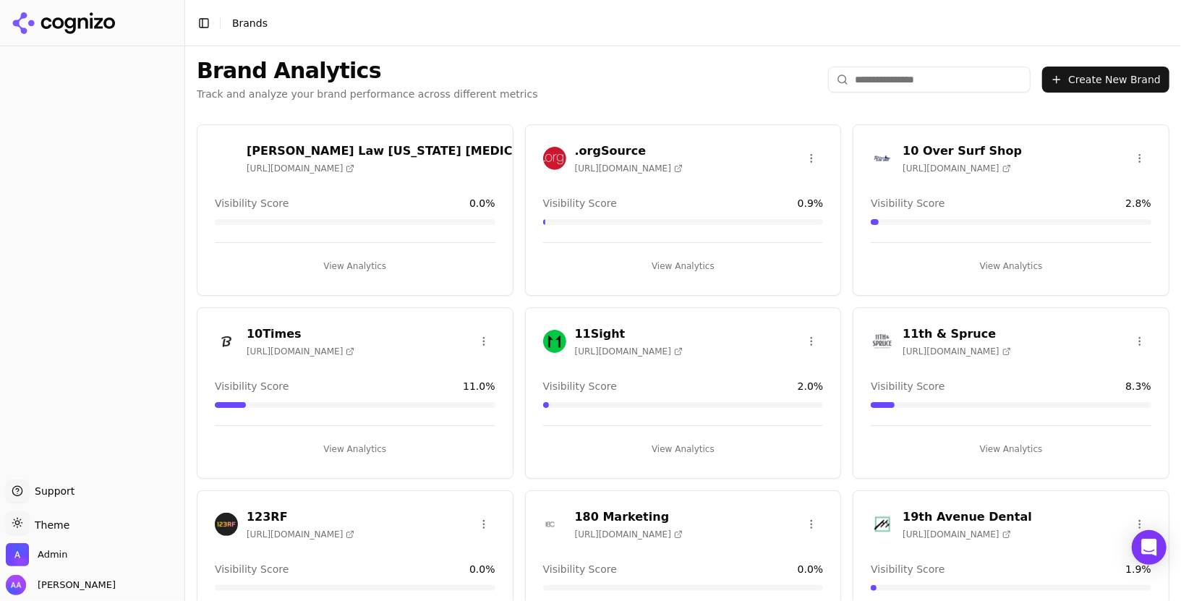
click at [886, 82] on input "search" at bounding box center [929, 80] width 202 height 26
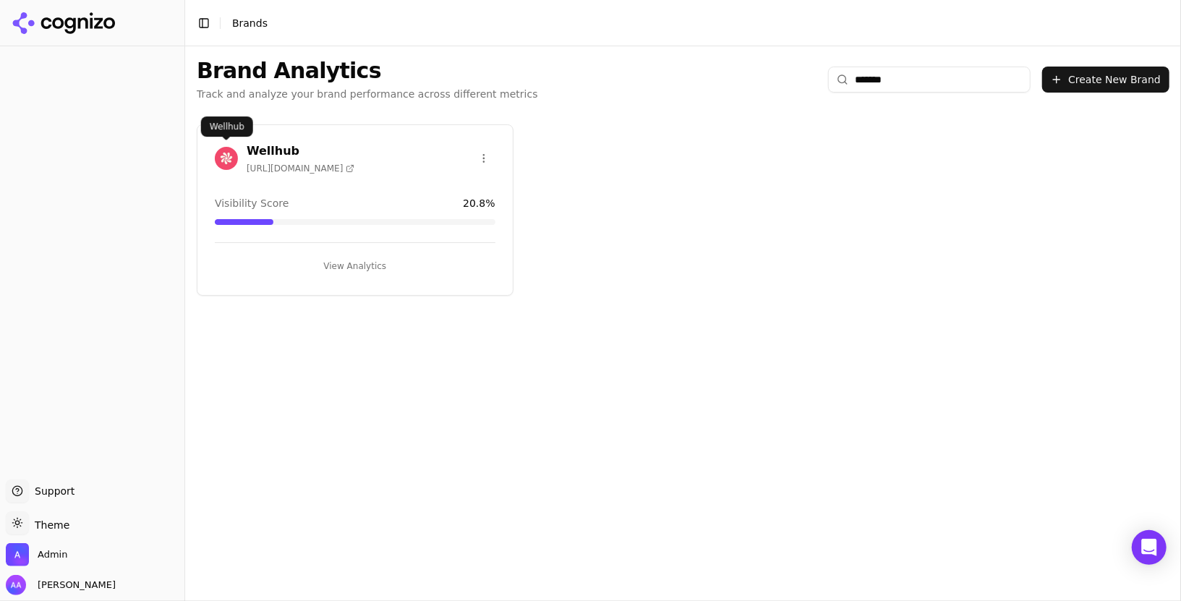
type input "*******"
click at [223, 158] on img at bounding box center [226, 158] width 23 height 23
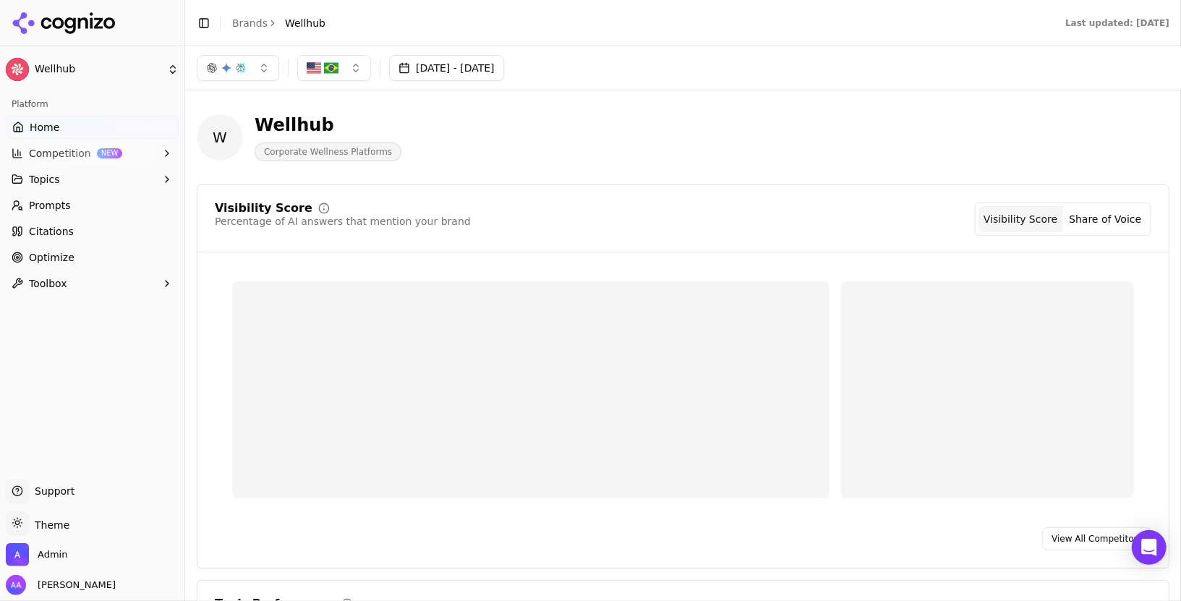
click at [87, 210] on link "Prompts" at bounding box center [92, 205] width 173 height 23
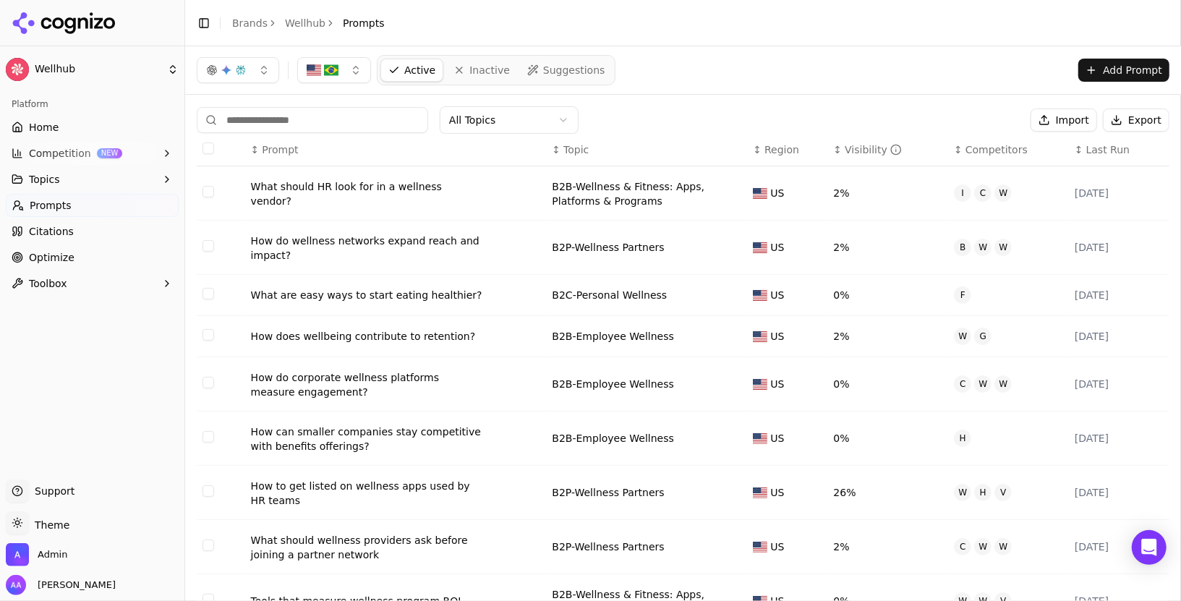
click at [367, 189] on div "What should HR look for in a wellness vendor?" at bounding box center [366, 193] width 231 height 29
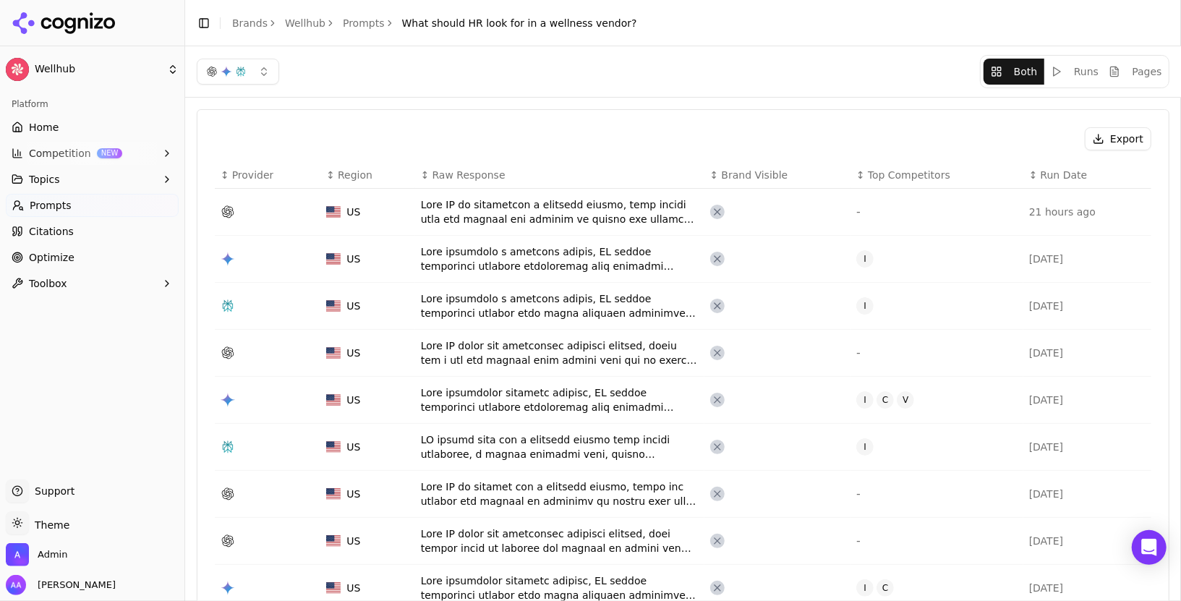
click at [359, 22] on link "Prompts" at bounding box center [364, 23] width 42 height 14
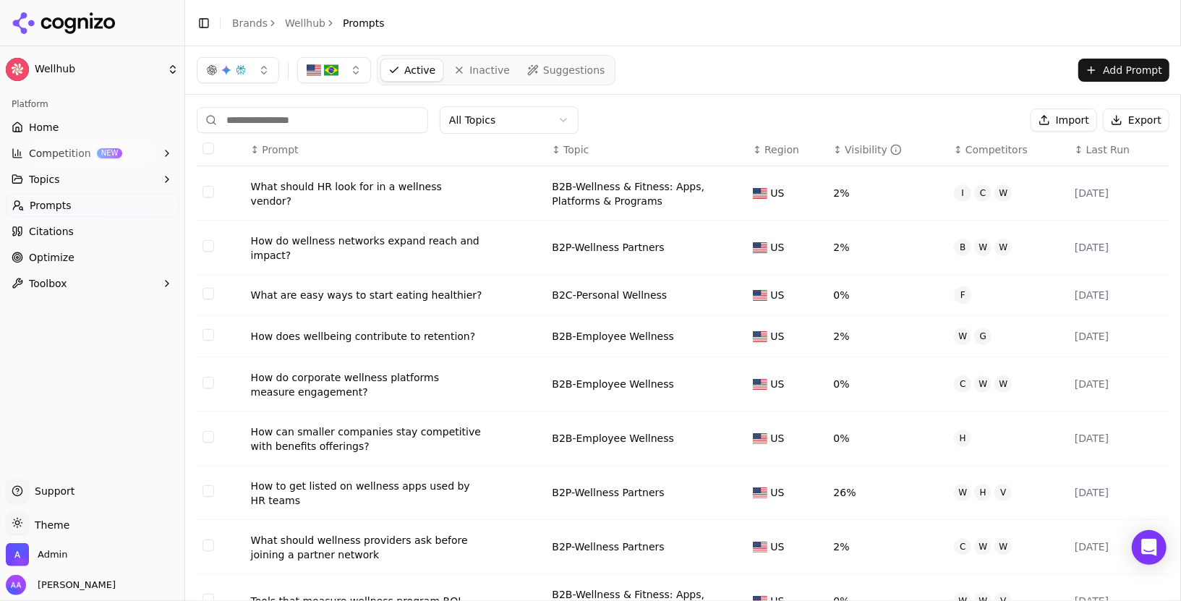
click at [95, 130] on link "Home" at bounding box center [92, 127] width 173 height 23
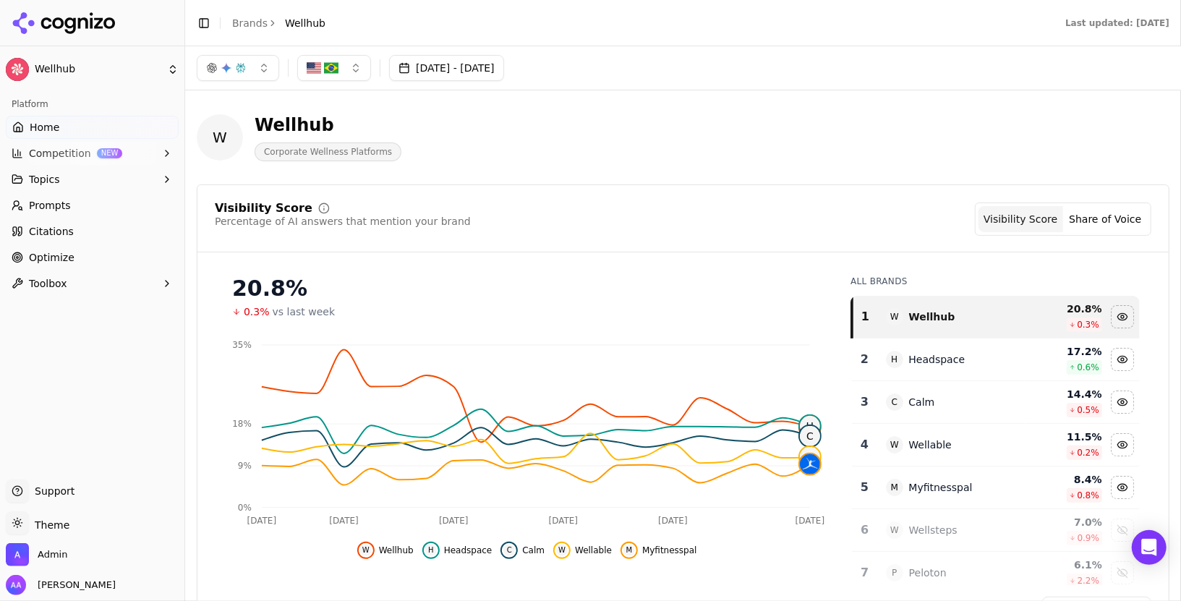
click at [95, 200] on link "Prompts" at bounding box center [92, 205] width 173 height 23
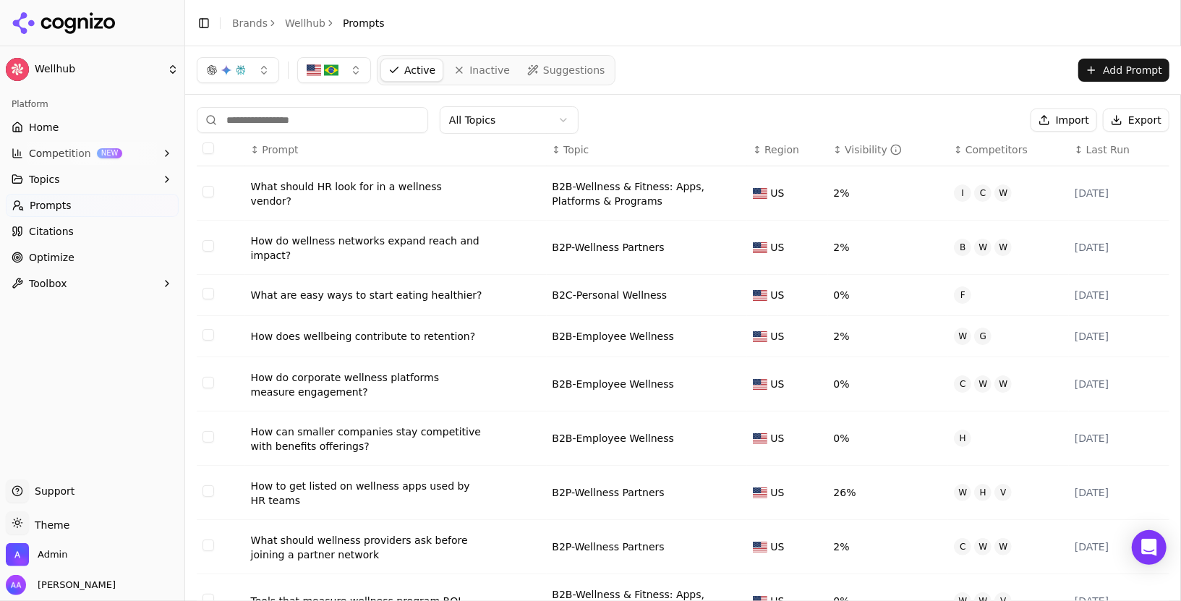
click at [836, 147] on div "↕ Visibility" at bounding box center [888, 149] width 109 height 14
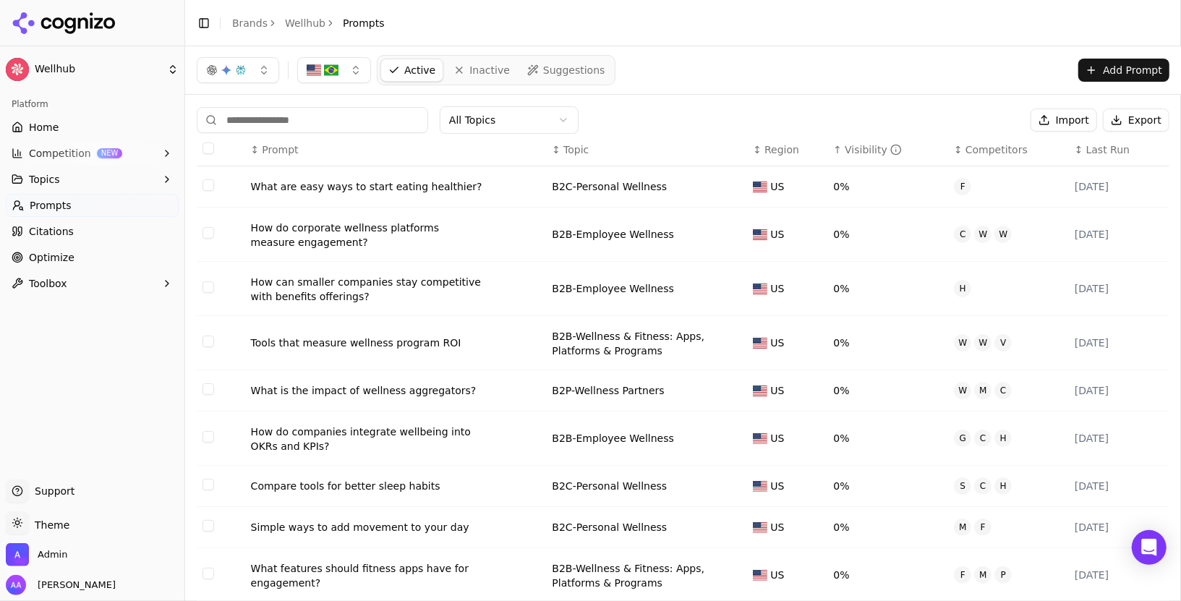
click at [377, 188] on div "What are easy ways to start eating healthier?" at bounding box center [366, 186] width 231 height 14
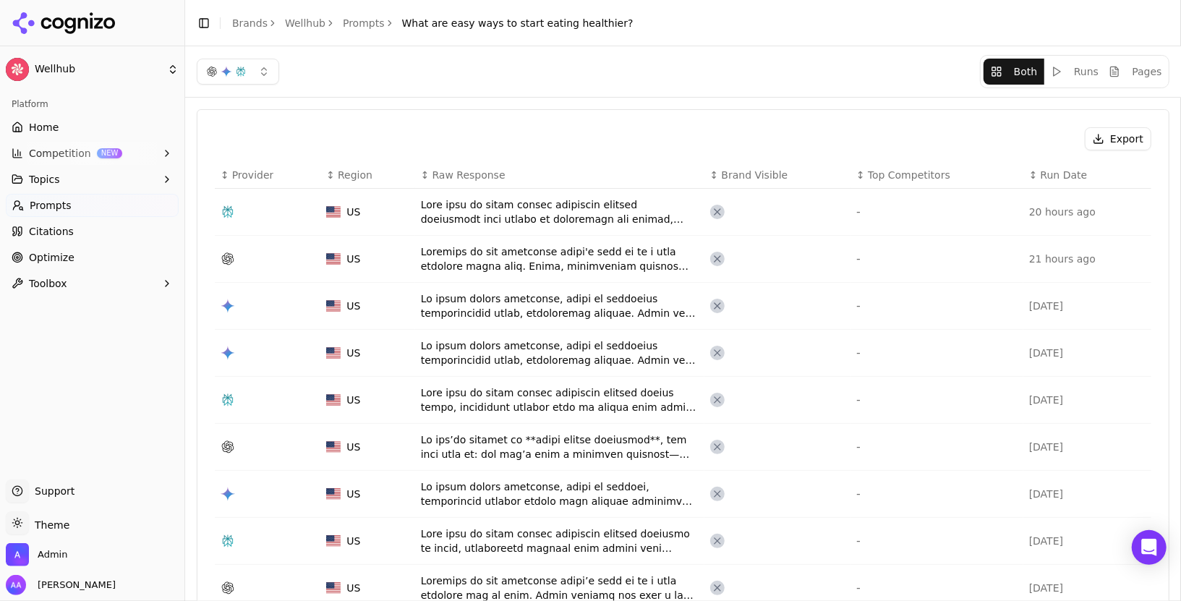
click at [576, 356] on div "Data table" at bounding box center [560, 352] width 278 height 29
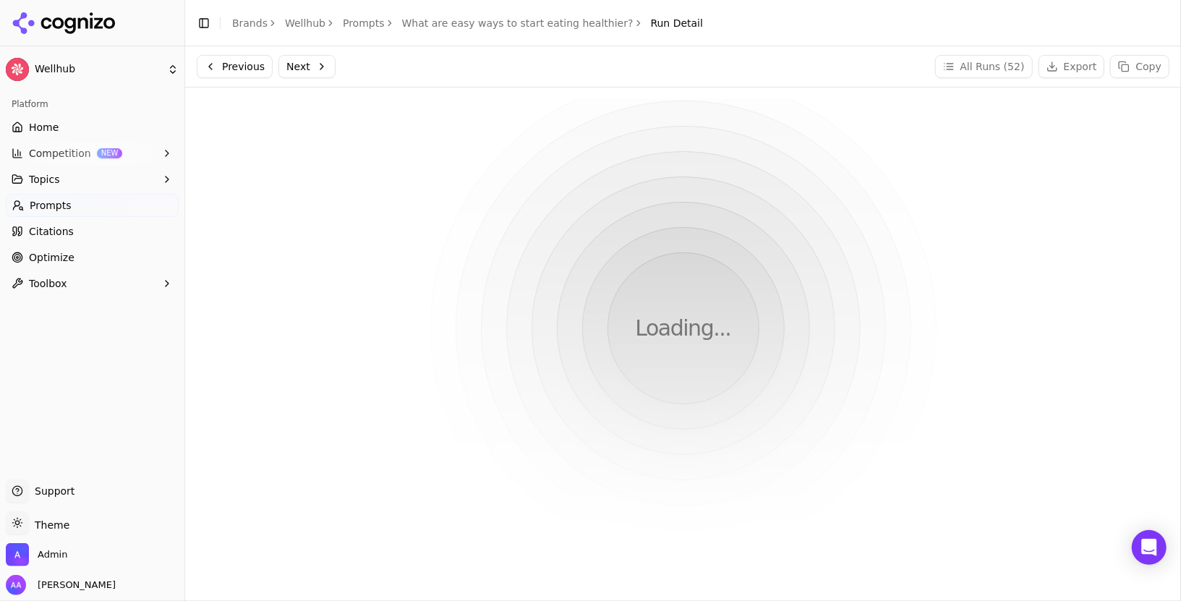
click at [462, 25] on link "What are easy ways to start eating healthier?" at bounding box center [517, 23] width 231 height 14
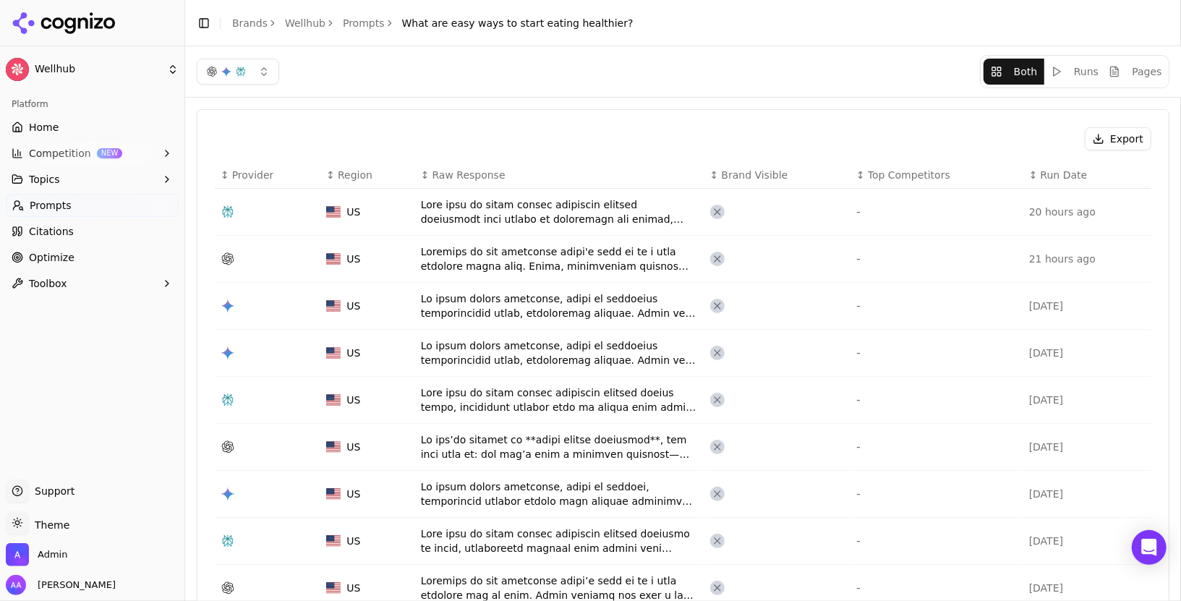
click at [362, 20] on link "Prompts" at bounding box center [364, 23] width 42 height 14
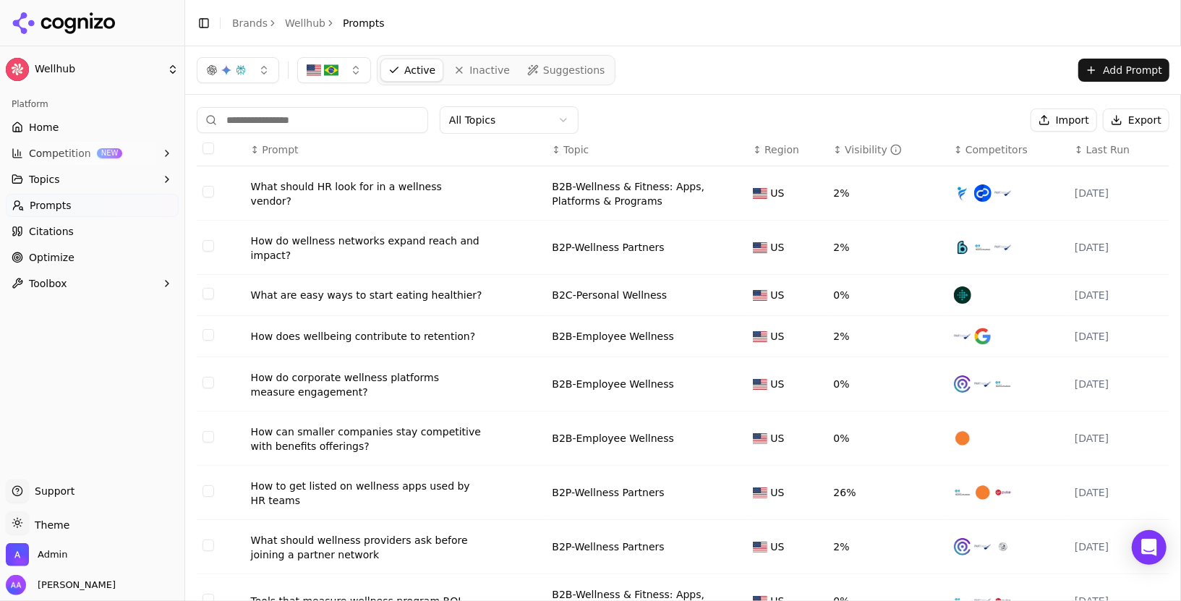
scroll to position [114, 0]
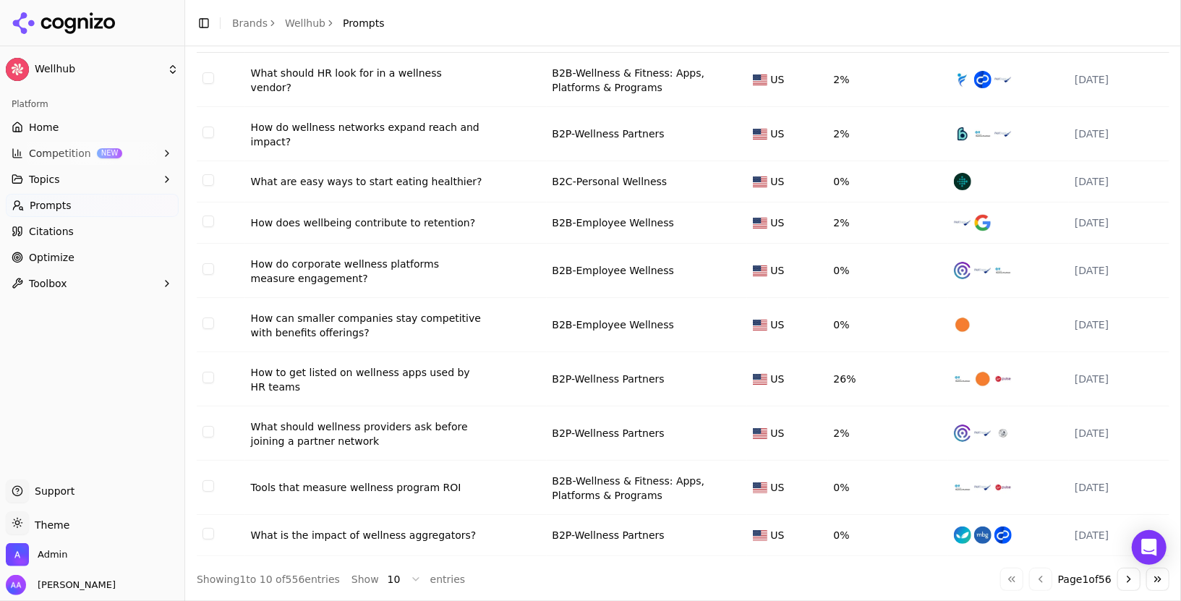
click at [348, 382] on div "How to get listed on wellness apps used by HR teams" at bounding box center [366, 379] width 231 height 29
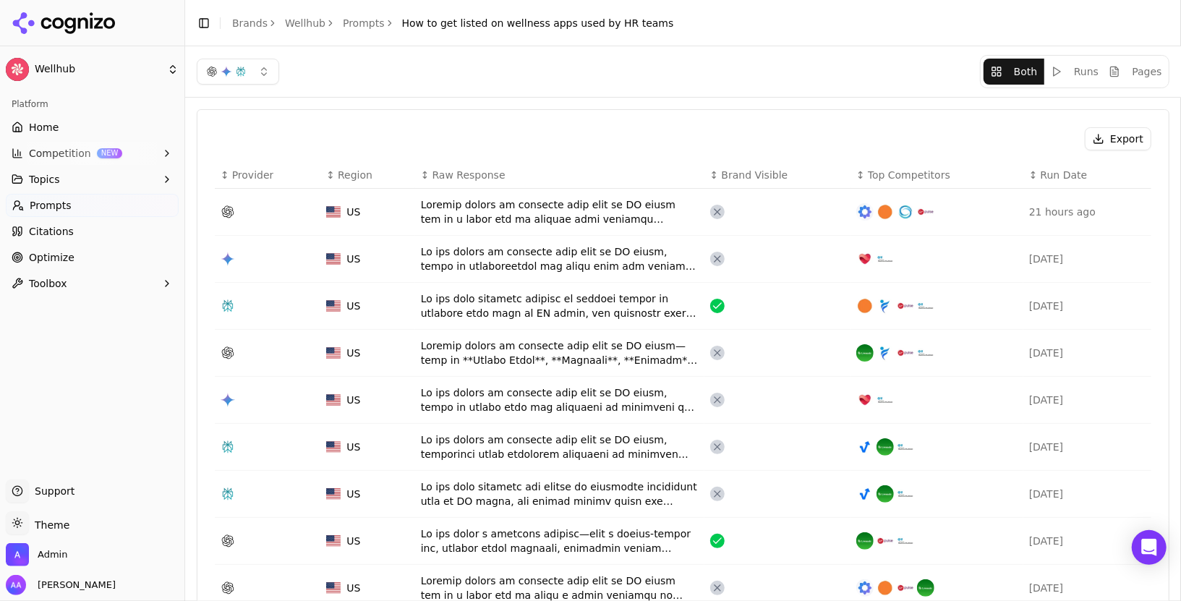
click at [82, 13] on icon at bounding box center [64, 23] width 105 height 22
